Goal: Information Seeking & Learning: Find specific fact

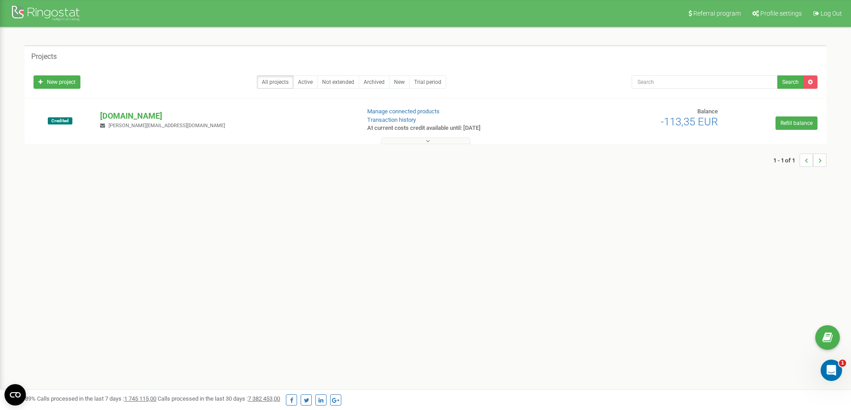
click at [251, 283] on div "Referral program Profile settings Log Out Projects New project All projects Act…" at bounding box center [425, 268] width 851 height 536
click at [226, 323] on div "Referral program Profile settings Log Out Projects New project All projects Act…" at bounding box center [425, 268] width 851 height 536
click at [446, 259] on div "Referral program Profile settings Log Out Projects New project All projects Act…" at bounding box center [425, 268] width 851 height 536
click at [327, 304] on div "Referral program Profile settings Log Out Projects New project All projects Act…" at bounding box center [425, 268] width 851 height 536
drag, startPoint x: 167, startPoint y: 82, endPoint x: 171, endPoint y: 93, distance: 11.2
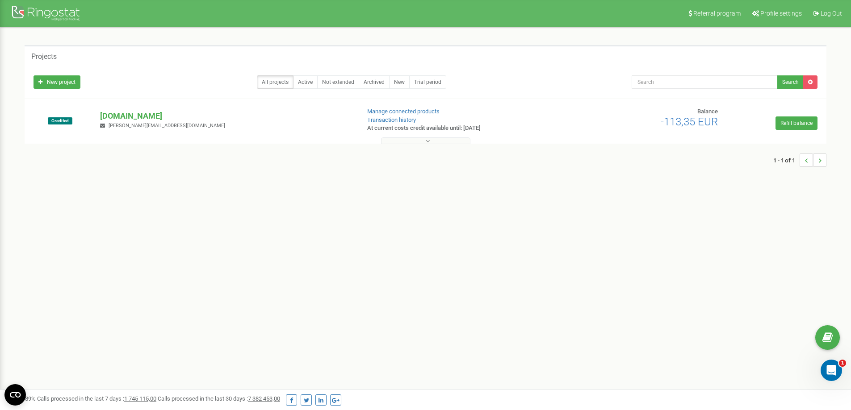
click at [167, 82] on div "All projects Active Not extended Archived New Trial period" at bounding box center [325, 81] width 585 height 13
click at [182, 123] on div "[DOMAIN_NAME] [PERSON_NAME][EMAIL_ADDRESS][DOMAIN_NAME]" at bounding box center [226, 120] width 266 height 20
click at [141, 115] on p "[DOMAIN_NAME]" at bounding box center [226, 116] width 252 height 12
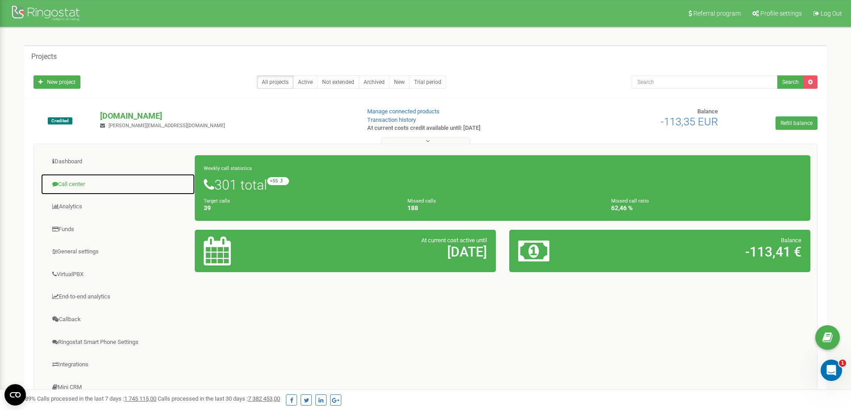
click at [68, 184] on link "Call center" at bounding box center [118, 185] width 155 height 22
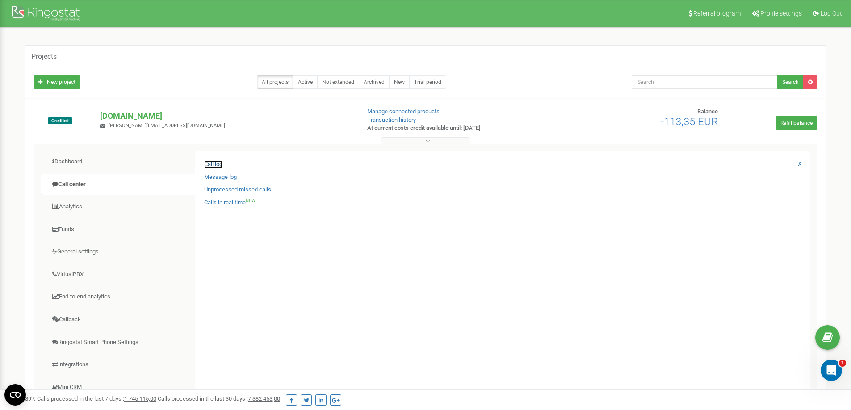
click at [220, 163] on link "Call log" at bounding box center [213, 164] width 18 height 8
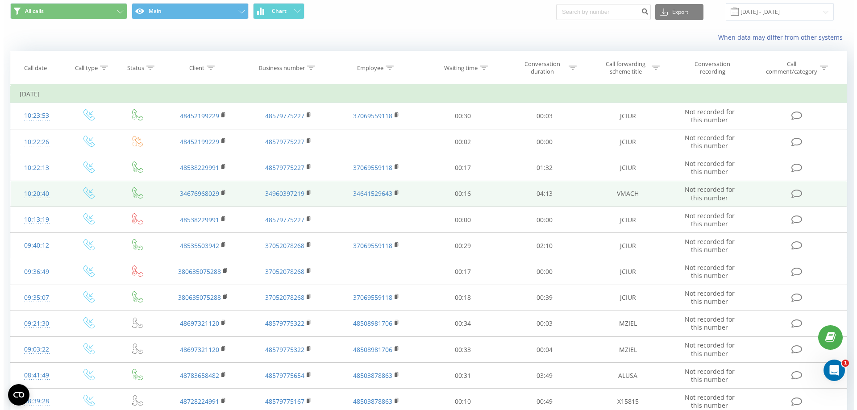
scroll to position [45, 0]
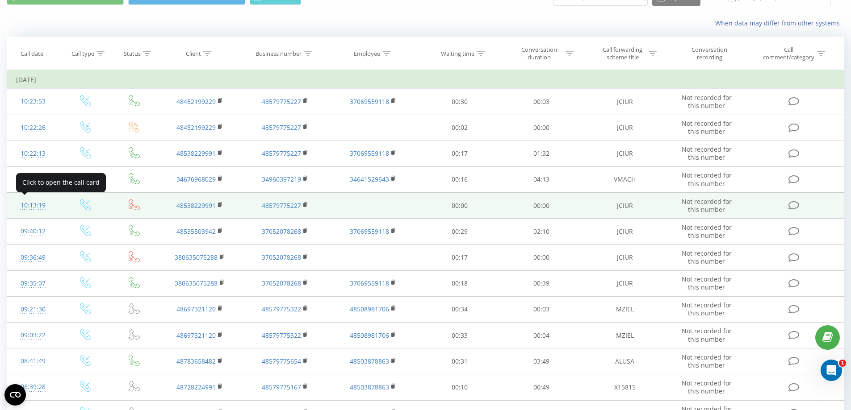
click at [36, 207] on div "10:13:19" at bounding box center [33, 205] width 34 height 17
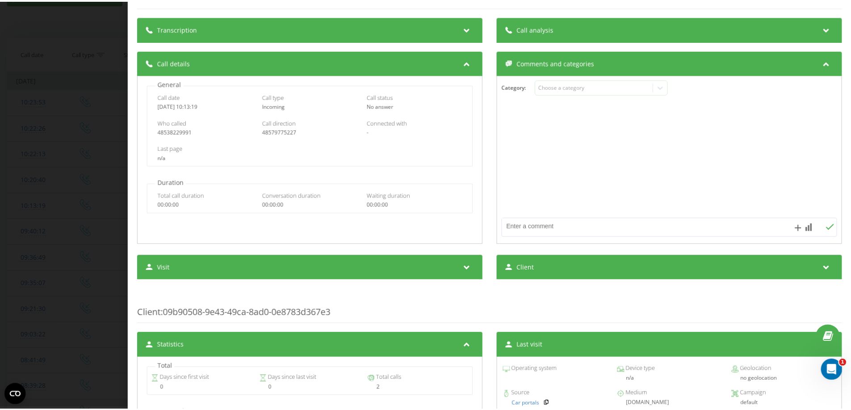
scroll to position [16, 0]
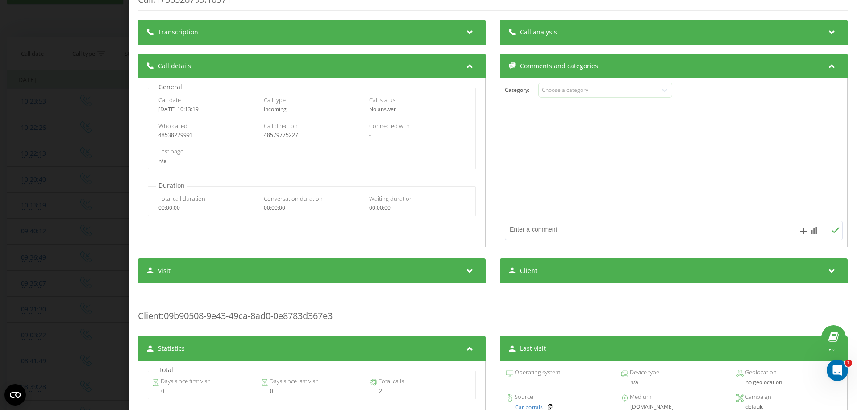
click at [87, 176] on div "Call : 1758528799.18571 Transcription For AI analysis of future calls, configur…" at bounding box center [428, 205] width 857 height 410
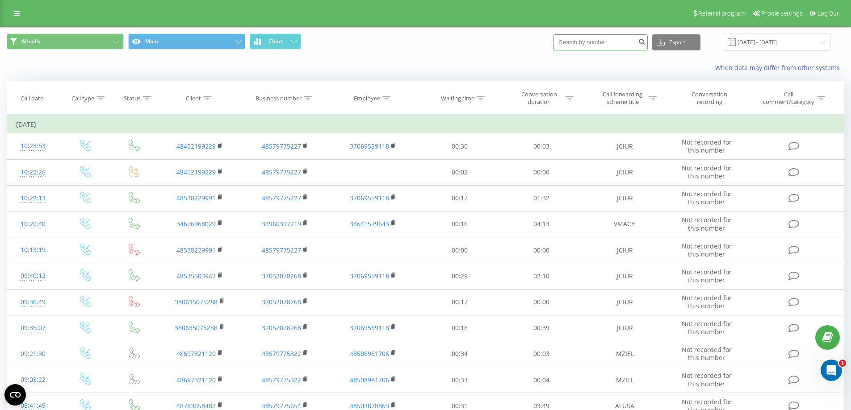
click at [622, 39] on input at bounding box center [600, 42] width 95 height 16
type input "991"
click at [645, 40] on icon "submit" at bounding box center [642, 40] width 8 height 5
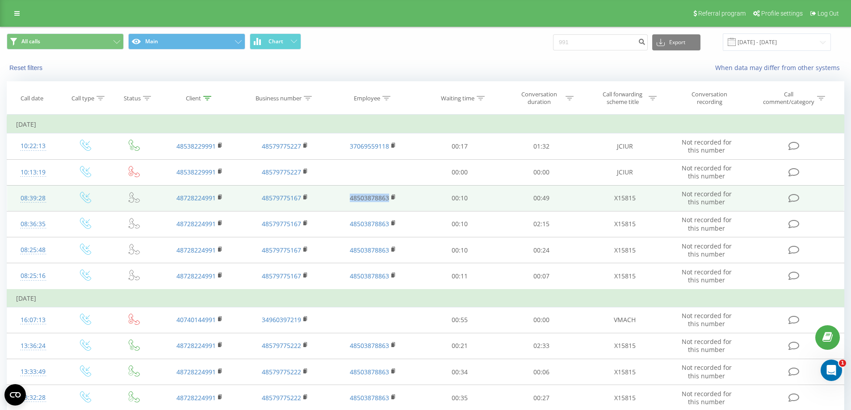
drag, startPoint x: 404, startPoint y: 197, endPoint x: 347, endPoint y: 201, distance: 56.8
click at [347, 201] on td "48503878863" at bounding box center [373, 198] width 92 height 26
copy link "48503878863"
drag, startPoint x: 318, startPoint y: 196, endPoint x: 255, endPoint y: 200, distance: 63.1
click at [255, 200] on td "48579775167" at bounding box center [284, 198] width 85 height 26
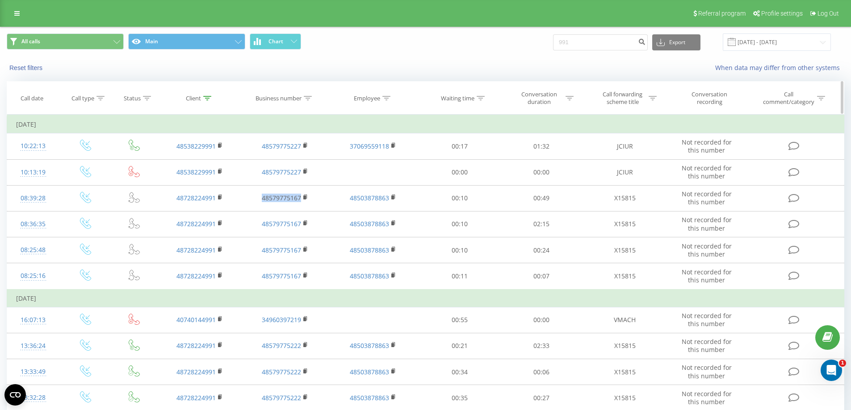
copy link "48579775167"
click at [486, 63] on div "When data may differ from other systems" at bounding box center [584, 67] width 531 height 9
drag, startPoint x: 613, startPoint y: 43, endPoint x: 453, endPoint y: 42, distance: 159.9
click at [453, 42] on div "All calls Main Chart 991 Export .csv .xls .xlsx 22.06.2025 - 22.09.2025" at bounding box center [425, 41] width 837 height 17
click at [11, 12] on link at bounding box center [17, 13] width 16 height 13
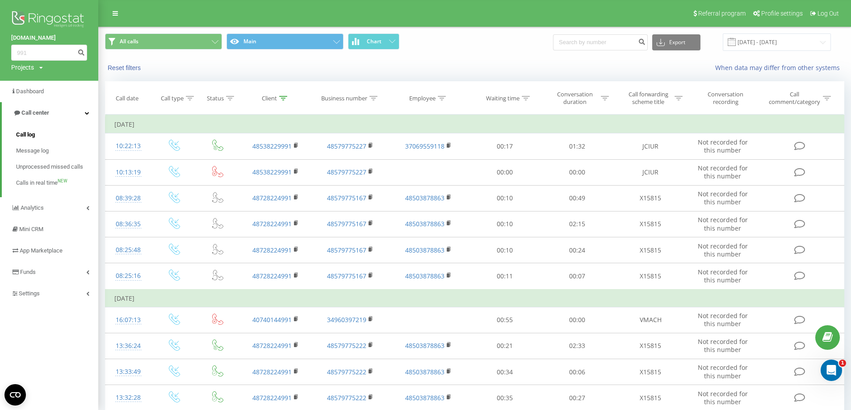
click at [38, 134] on link "Call log" at bounding box center [57, 135] width 82 height 16
click at [28, 135] on span "Call log" at bounding box center [25, 134] width 19 height 9
